Goal: Information Seeking & Learning: Learn about a topic

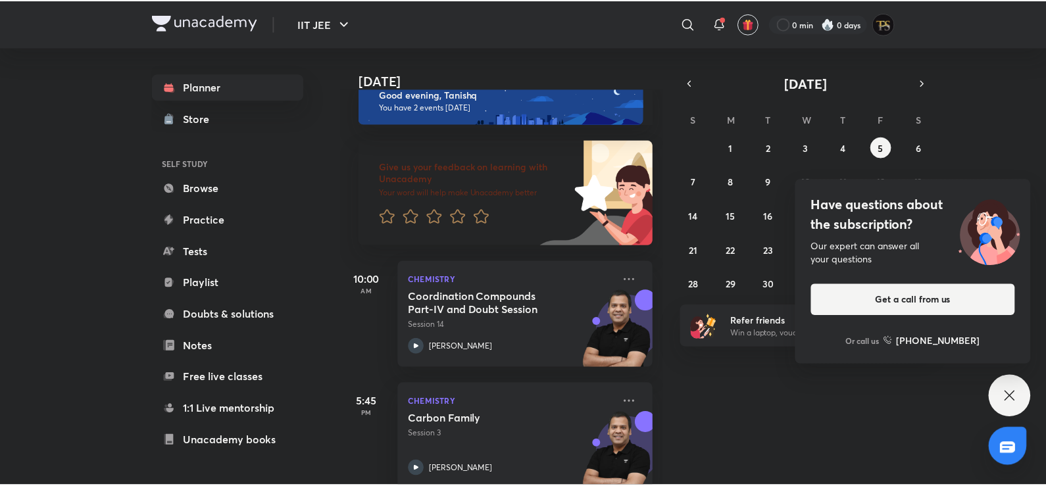
scroll to position [50, 0]
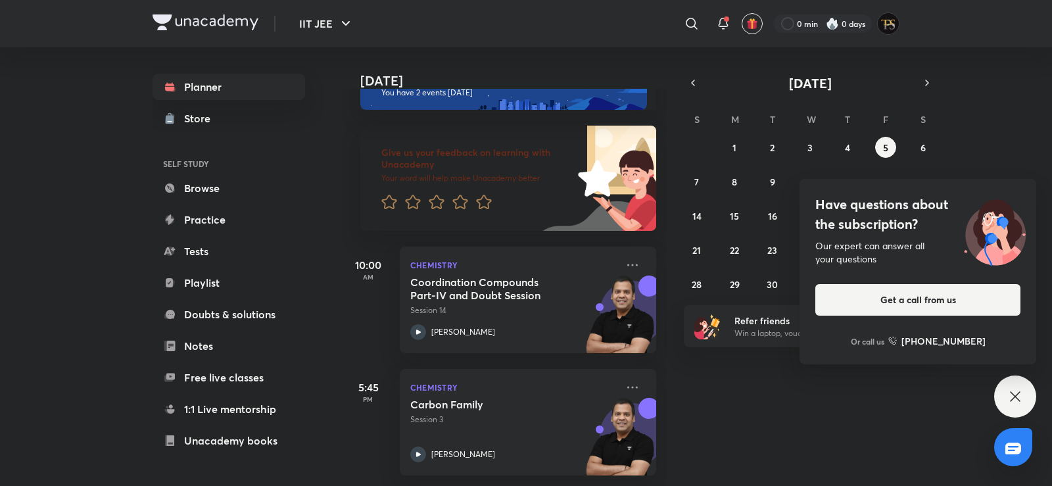
click at [431, 370] on div "Today Good evening, Tanishq You have 2 events today Give us your feedback on le…" at bounding box center [696, 266] width 708 height 439
click at [431, 397] on icon at bounding box center [1015, 397] width 16 height 16
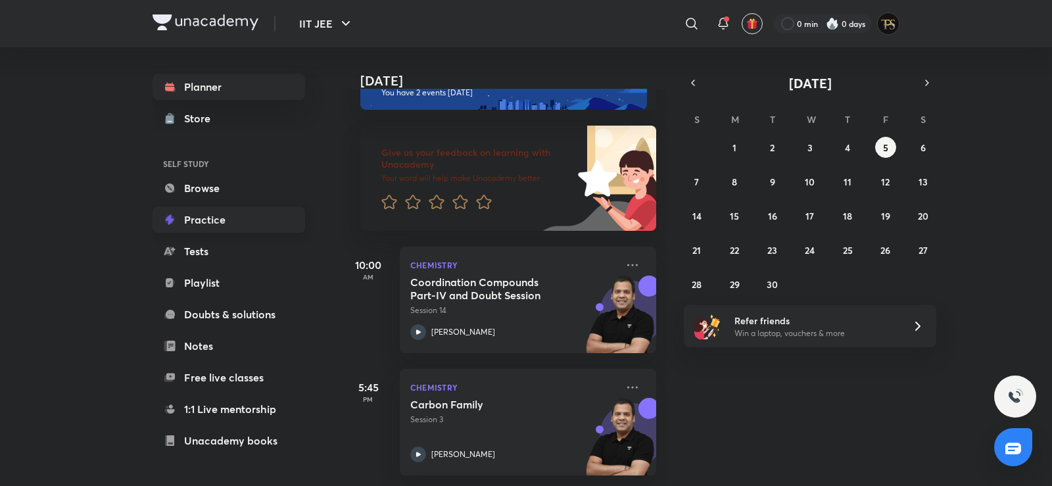
click at [205, 226] on link "Practice" at bounding box center [229, 219] width 153 height 26
click at [220, 187] on link "Browse" at bounding box center [229, 188] width 153 height 26
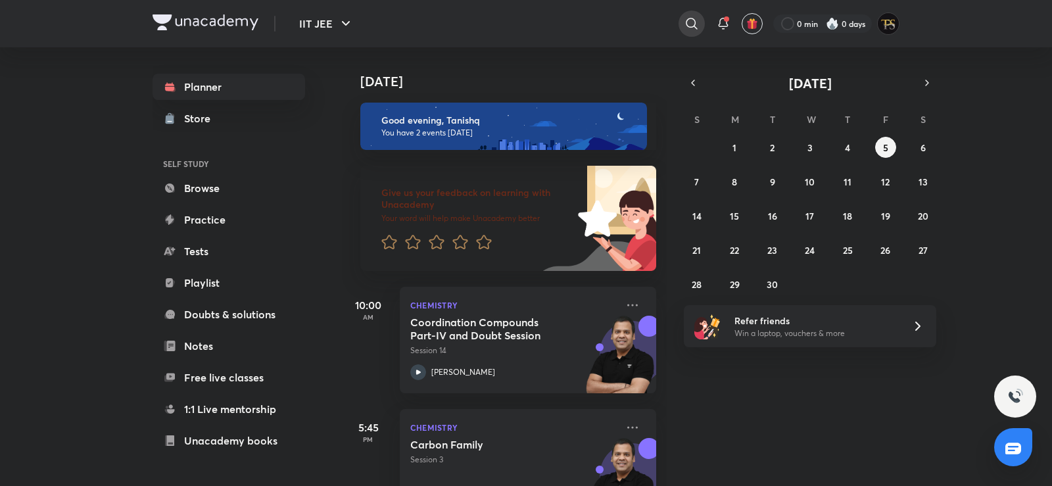
click at [431, 16] on icon at bounding box center [692, 24] width 16 height 16
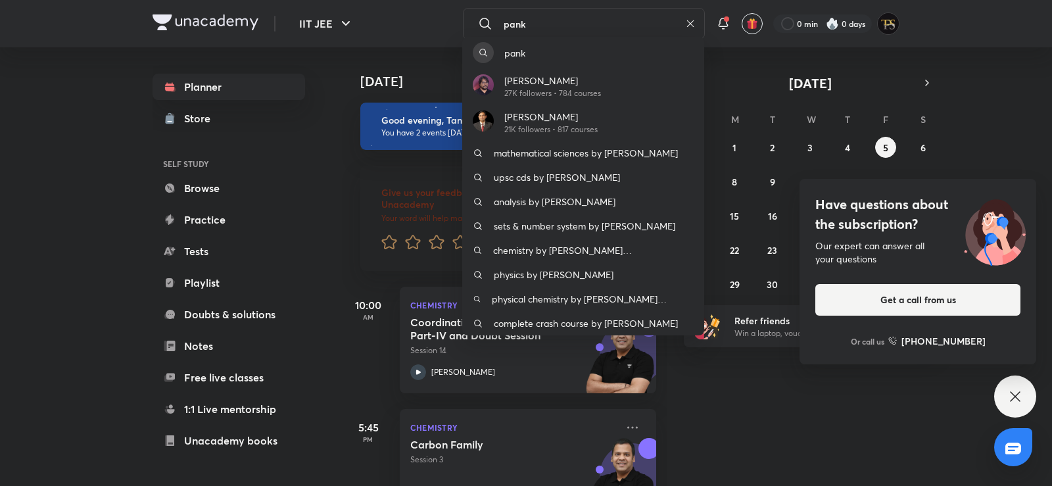
type input "pank"
click at [431, 89] on p "27K followers • 784 courses" at bounding box center [552, 93] width 97 height 12
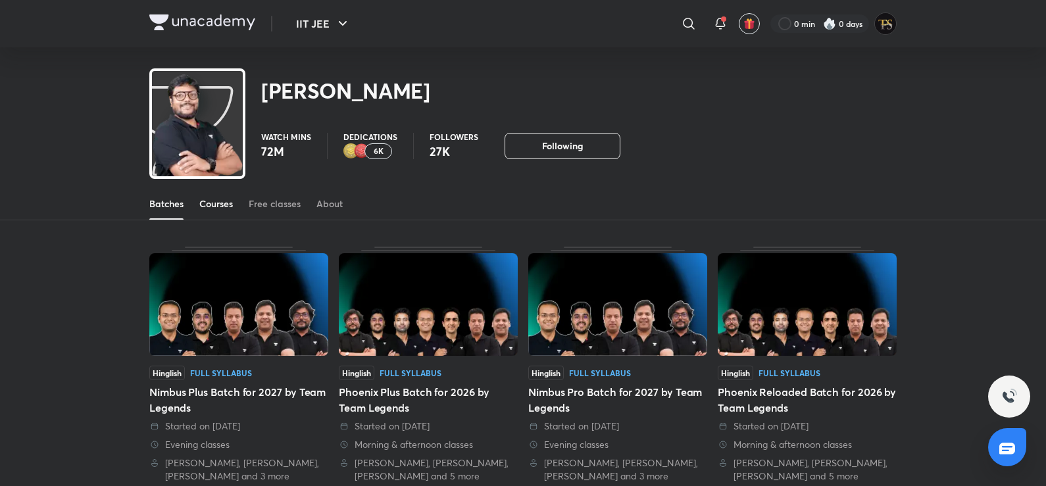
click at [205, 201] on div "Courses" at bounding box center [216, 203] width 34 height 13
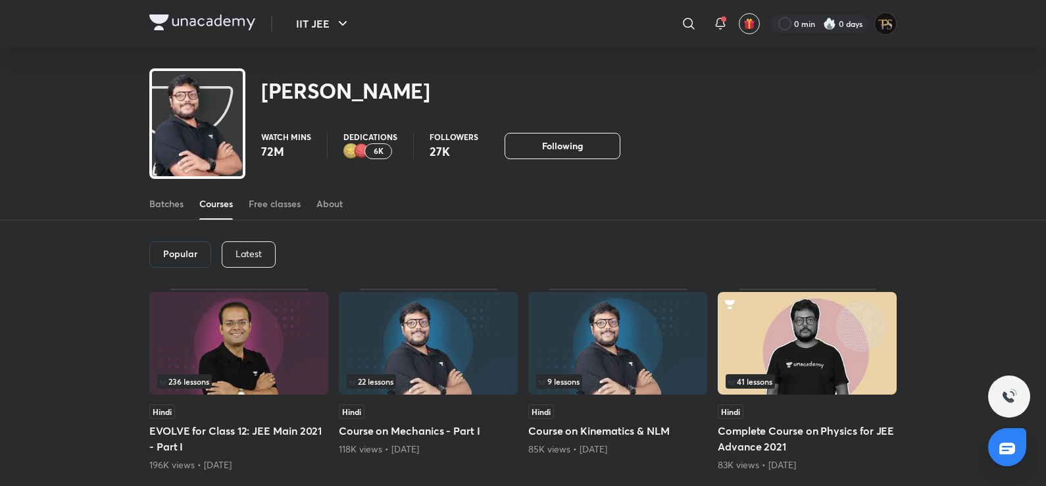
click at [248, 239] on div "Popular Latest" at bounding box center [522, 254] width 747 height 68
click at [255, 258] on p "Latest" at bounding box center [248, 254] width 26 height 11
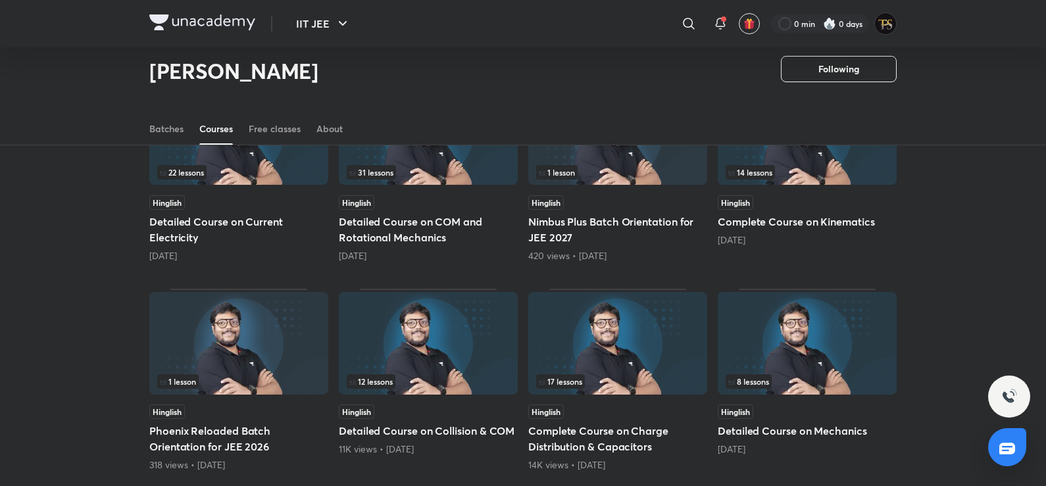
scroll to position [386, 0]
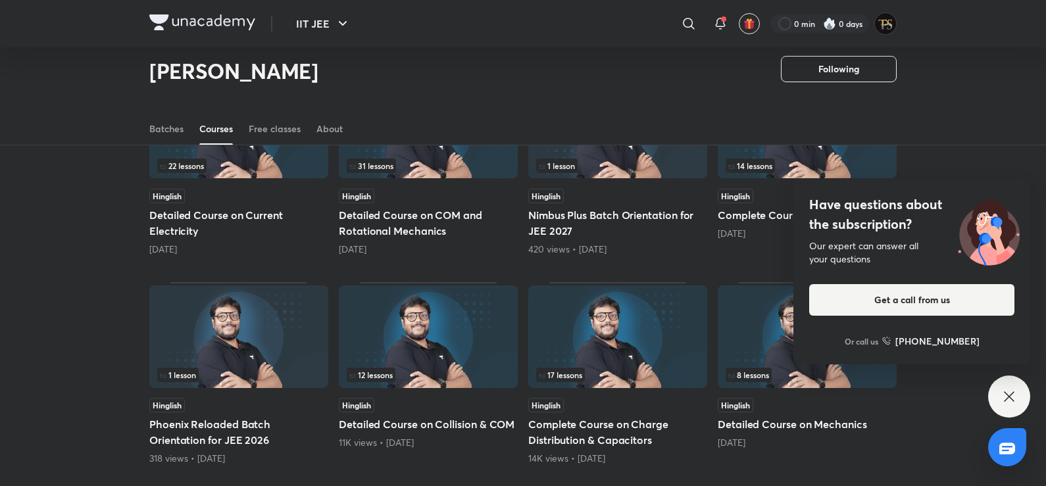
click at [431, 395] on div "Have questions about the subscription? Our expert can answer all your questions…" at bounding box center [1009, 396] width 42 height 42
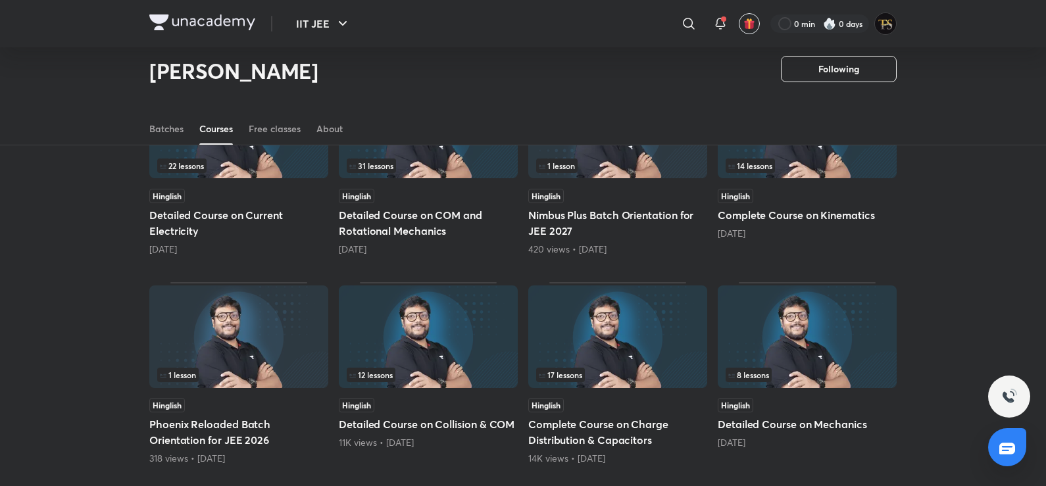
click at [236, 176] on img at bounding box center [238, 127] width 179 height 103
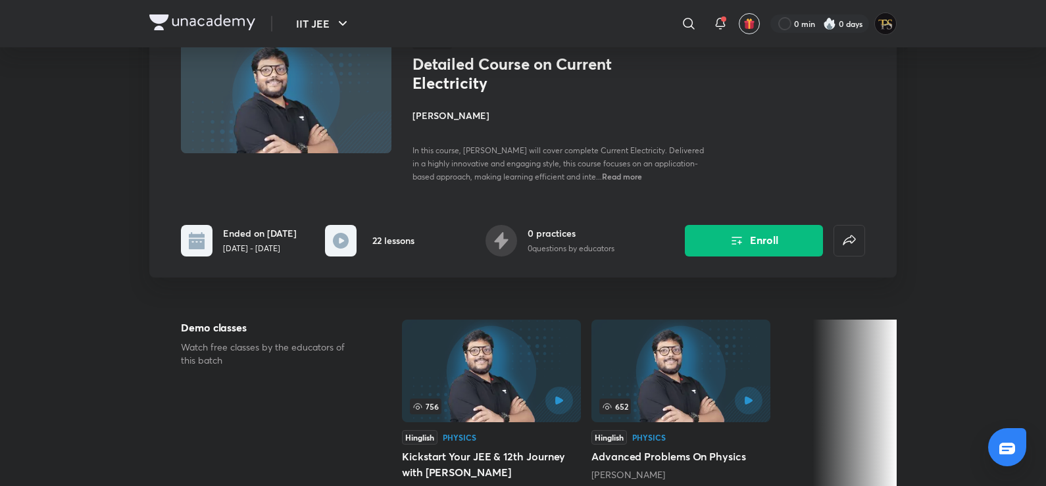
click at [255, 248] on p "Jun 23 - Aug 12, 2025" at bounding box center [260, 249] width 74 height 12
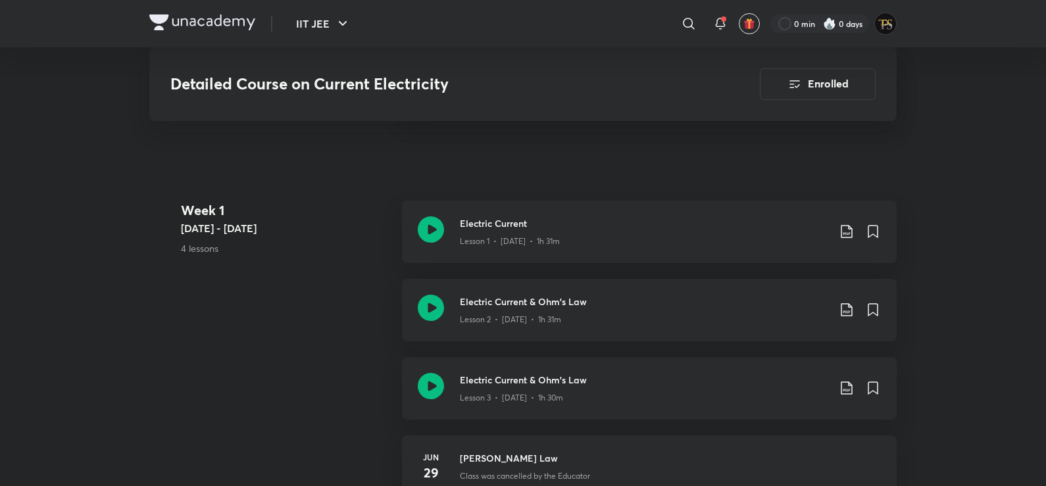
scroll to position [633, 0]
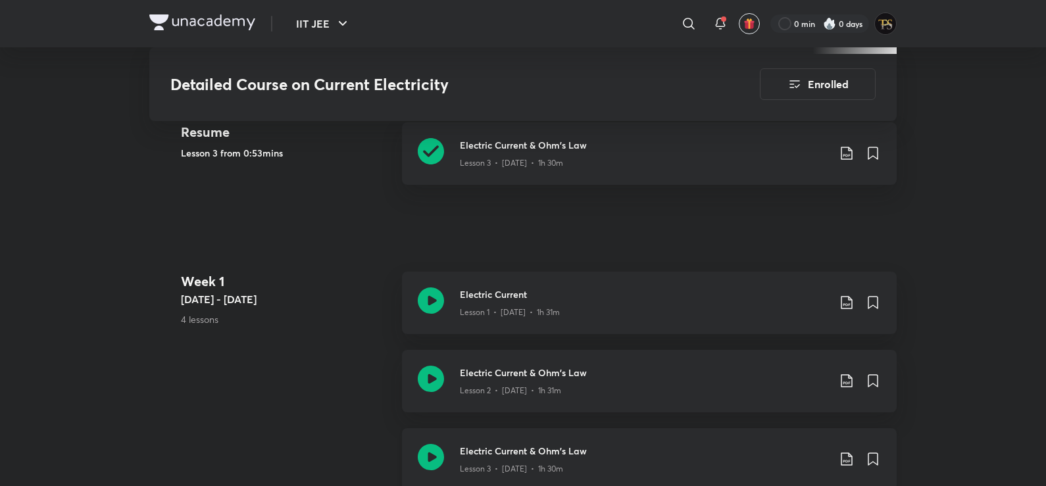
click at [431, 457] on div "Lesson 3 • [DATE] • 1h 30m" at bounding box center [644, 466] width 368 height 17
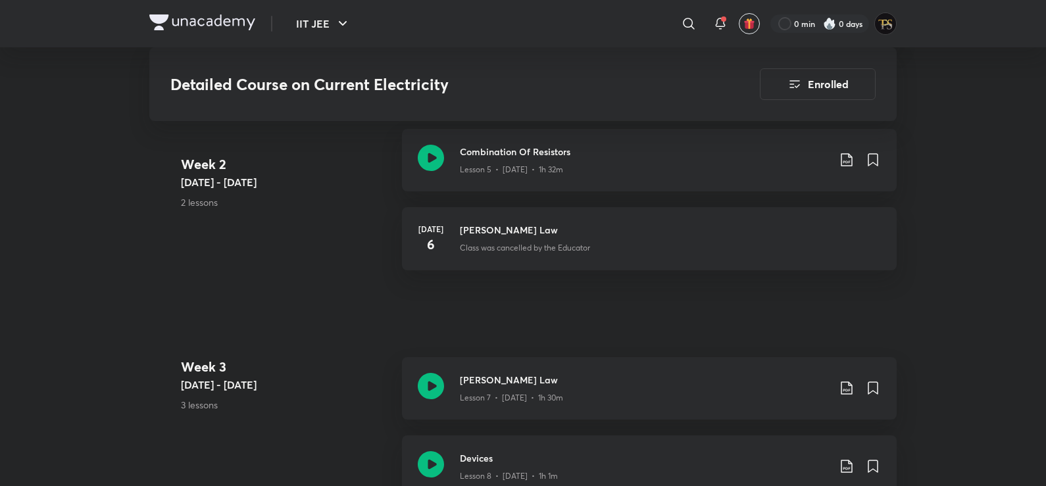
scroll to position [1186, 0]
click at [431, 166] on icon at bounding box center [431, 159] width 26 height 26
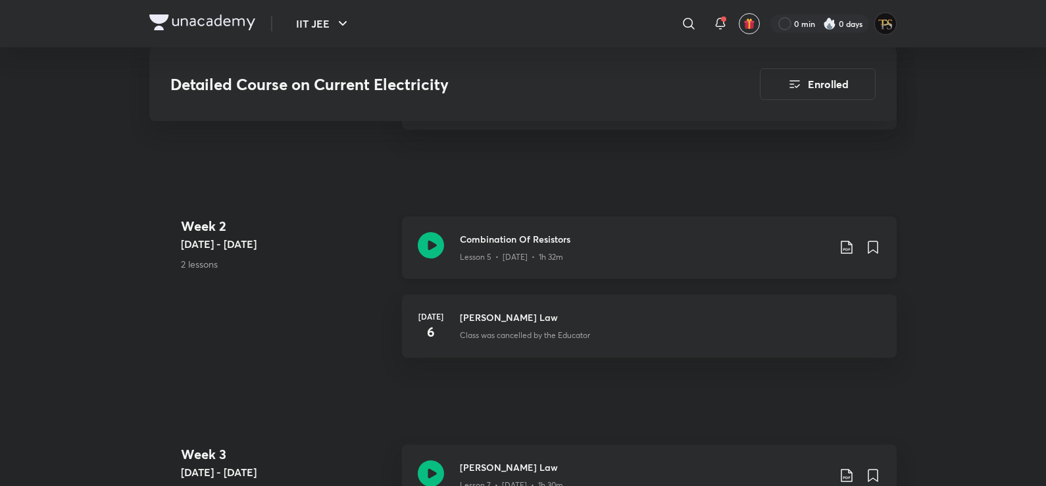
scroll to position [1080, 0]
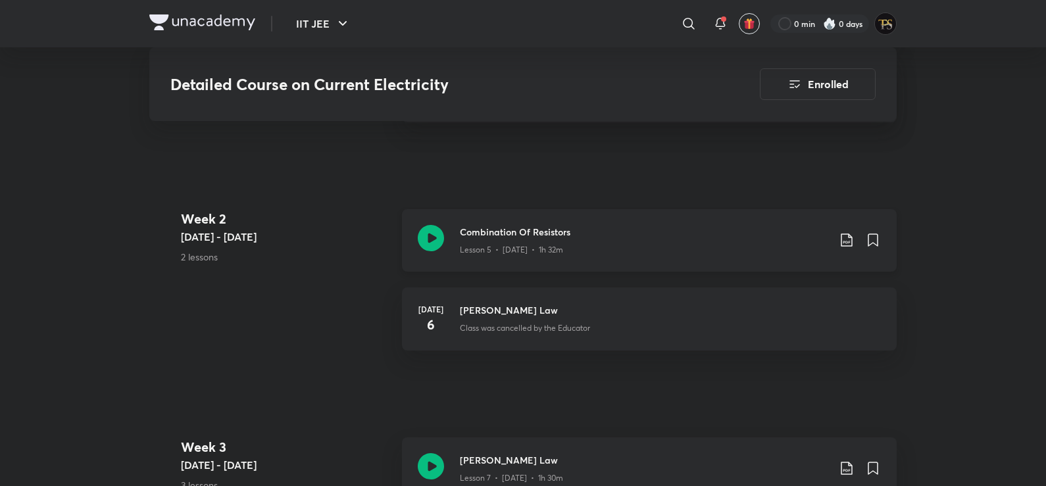
click at [431, 232] on h3 "Combination Of Resistors" at bounding box center [644, 232] width 368 height 14
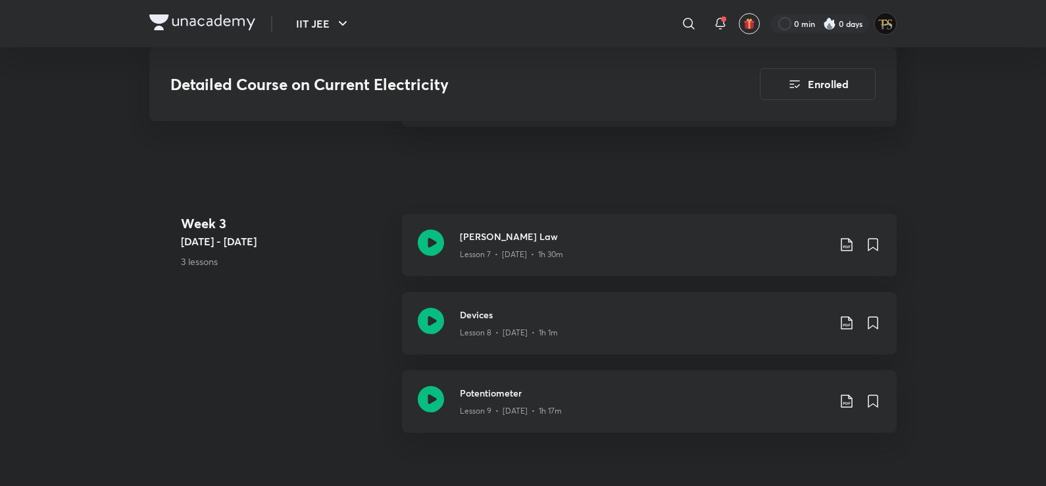
scroll to position [1278, 0]
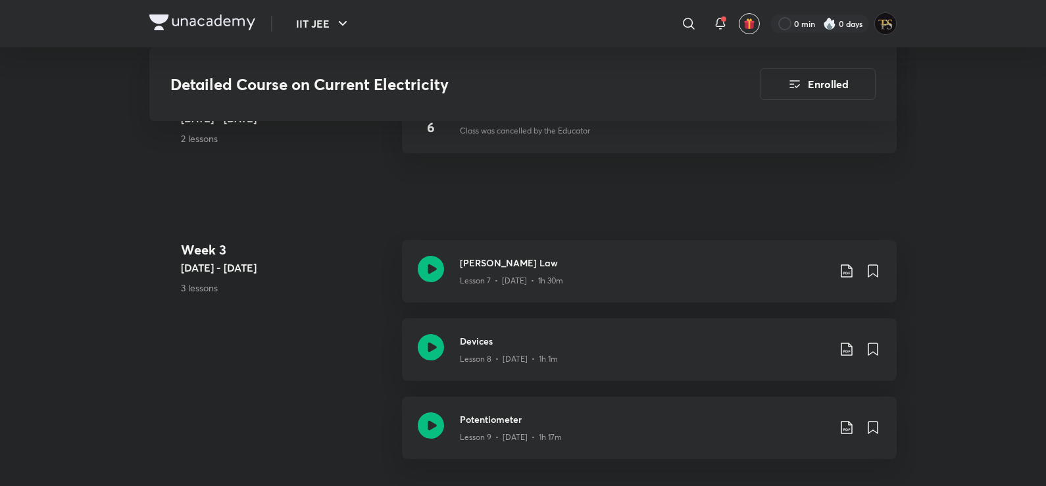
scroll to position [1475, 0]
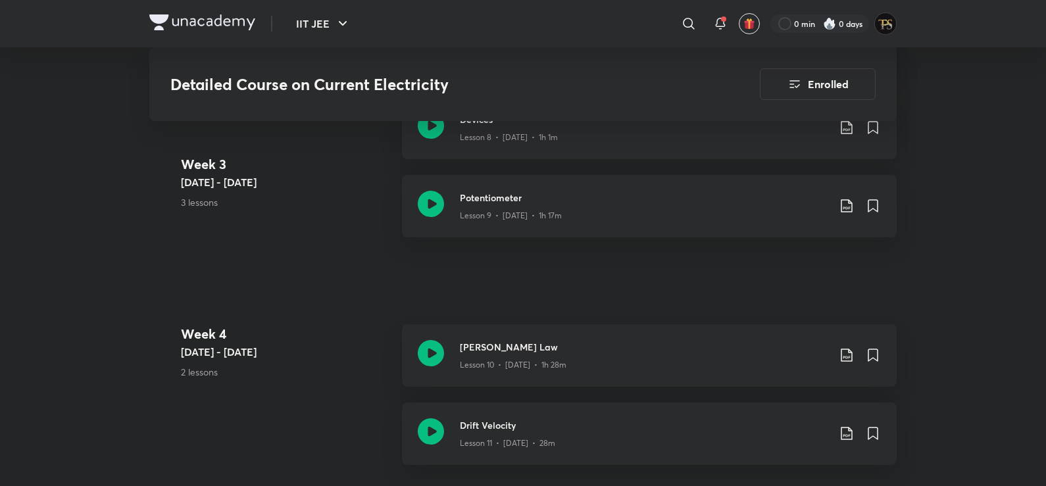
scroll to position [1501, 0]
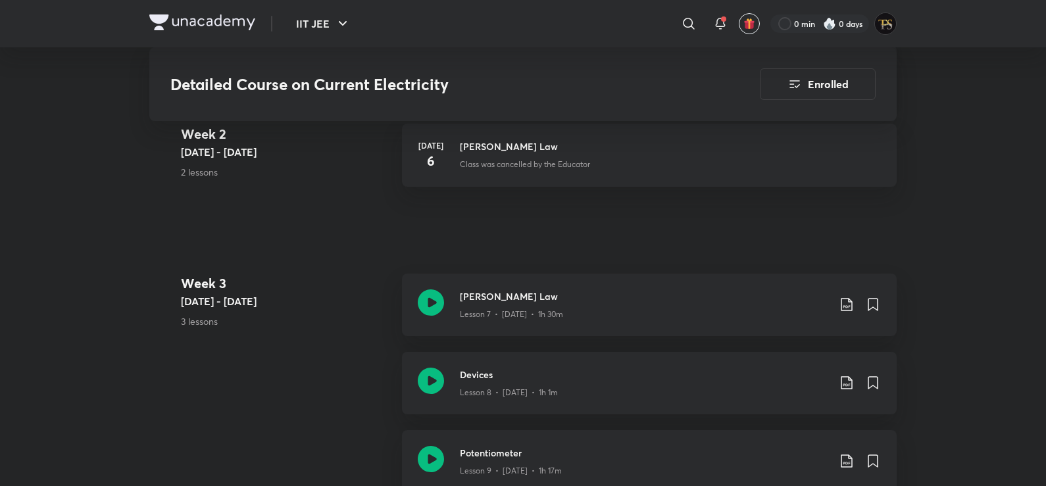
scroll to position [1249, 0]
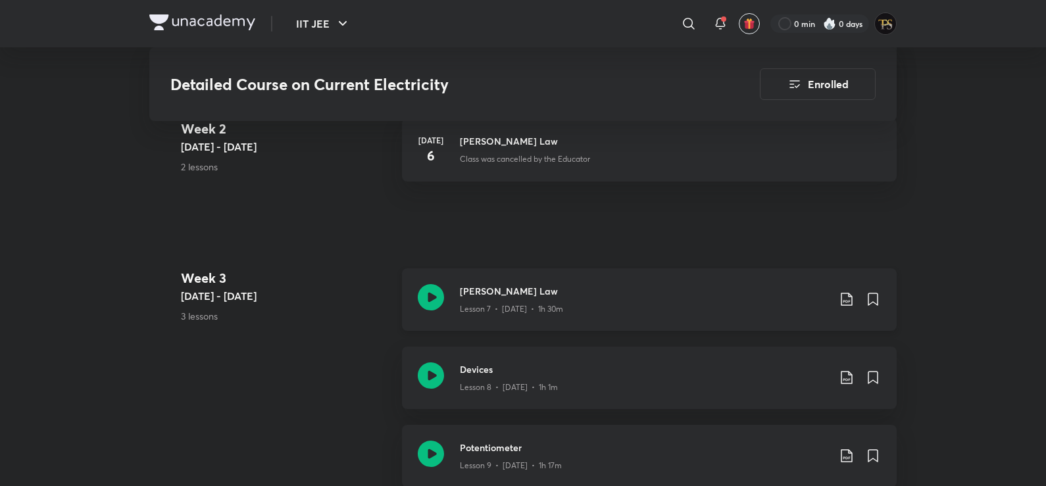
click at [482, 287] on h3 "[PERSON_NAME] Law" at bounding box center [644, 291] width 368 height 14
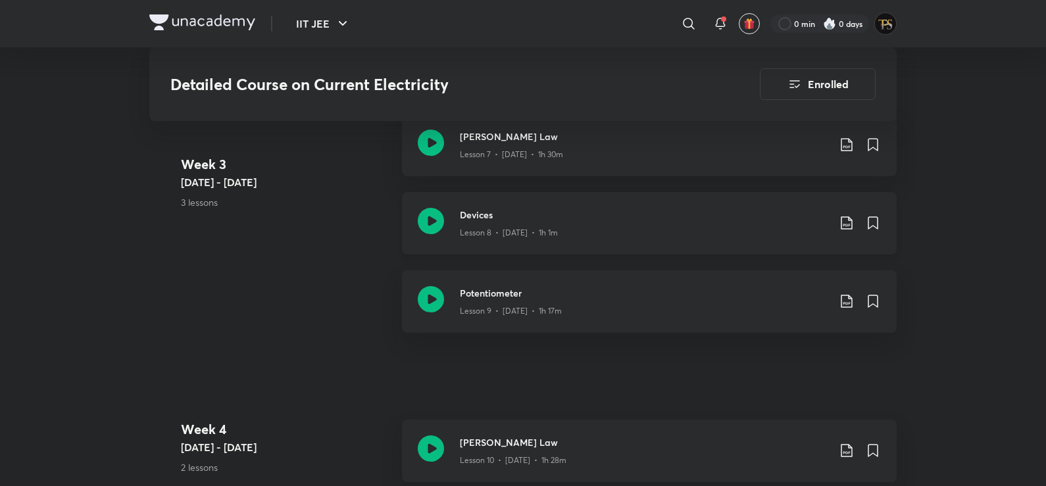
scroll to position [1381, 0]
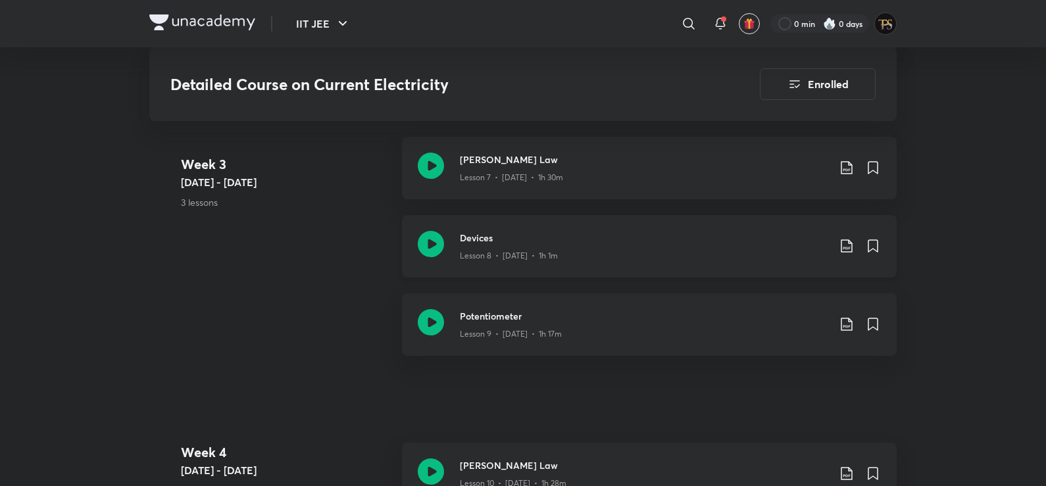
click at [504, 235] on h3 "Devices" at bounding box center [644, 238] width 368 height 14
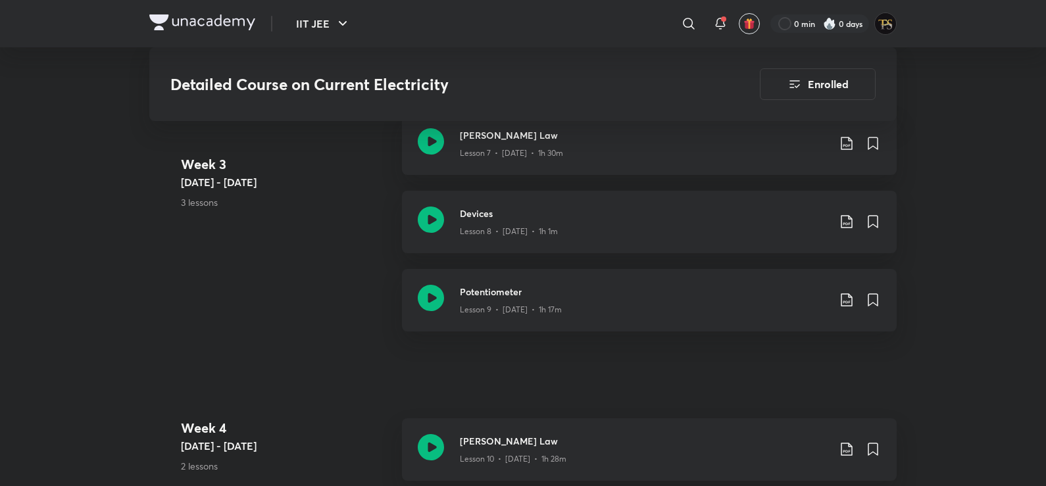
scroll to position [1407, 0]
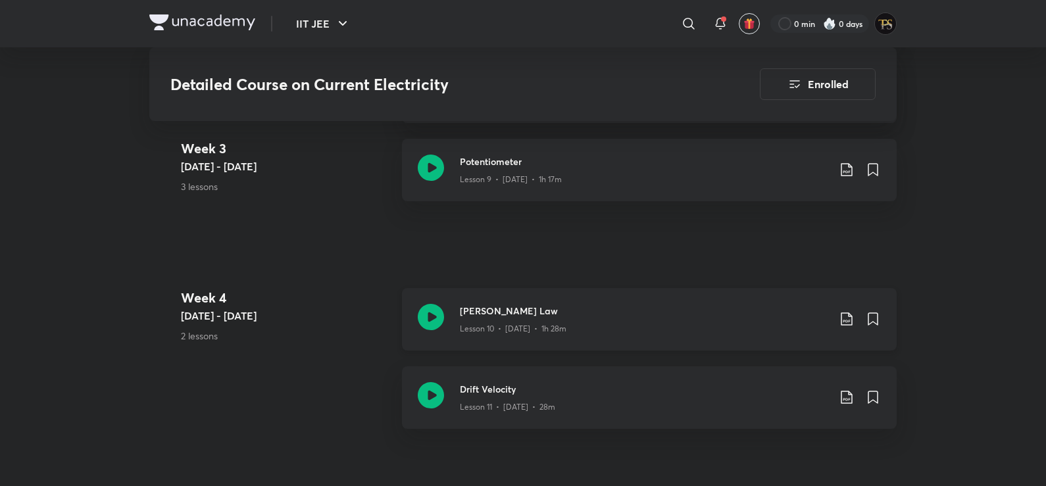
scroll to position [1512, 0]
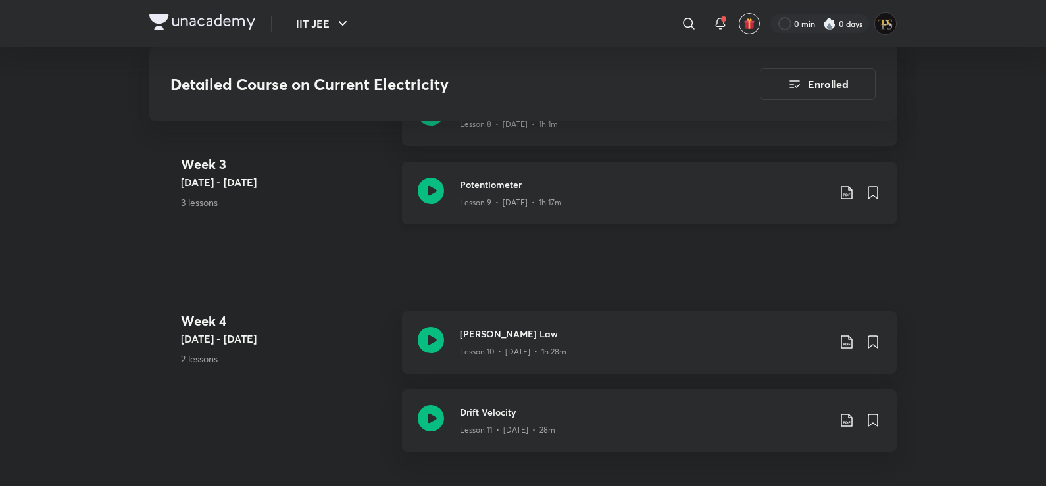
click at [458, 194] on div "Potentiometer Lesson 9 • Jul 11 • 1h 17m" at bounding box center [649, 193] width 495 height 62
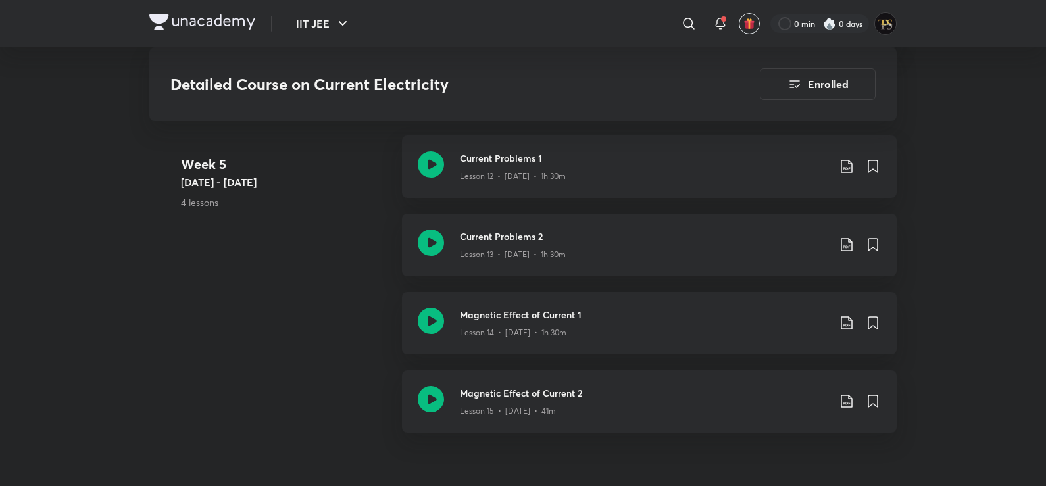
scroll to position [2052, 0]
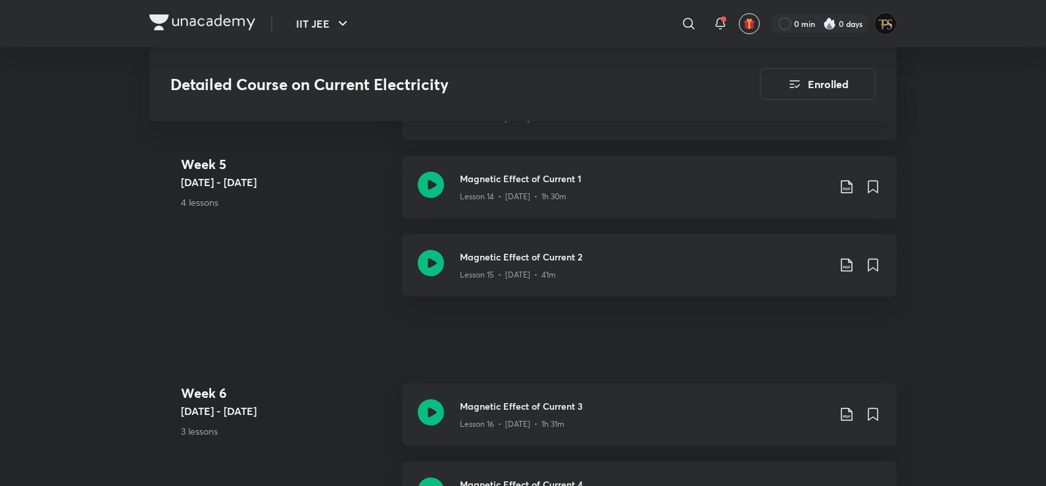
scroll to position [2183, 0]
